Goal: Task Accomplishment & Management: Manage account settings

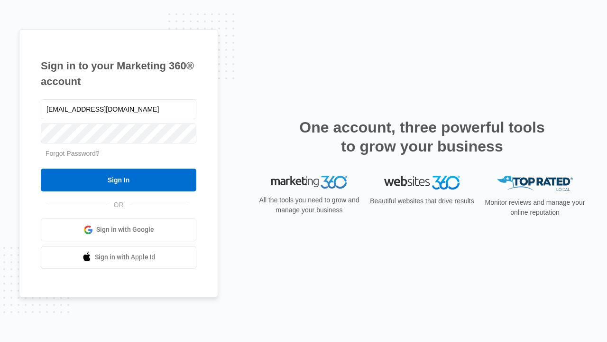
type input "[EMAIL_ADDRESS][DOMAIN_NAME]"
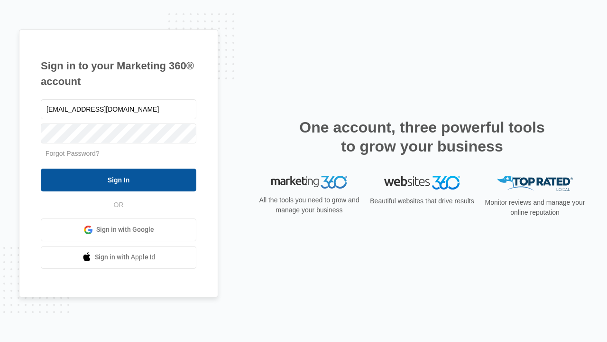
click at [119, 179] on input "Sign In" at bounding box center [119, 179] width 156 height 23
